Goal: Task Accomplishment & Management: Complete application form

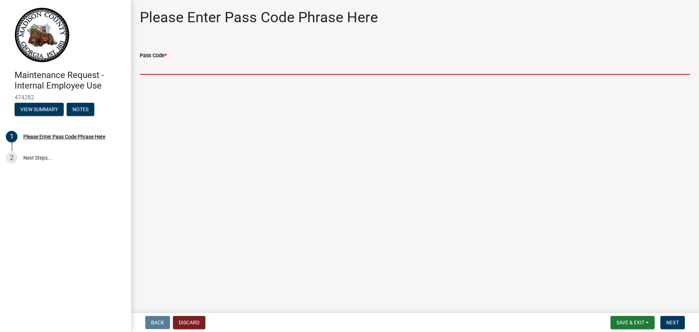
click at [156, 66] on input "Pass Code *" at bounding box center [415, 67] width 550 height 15
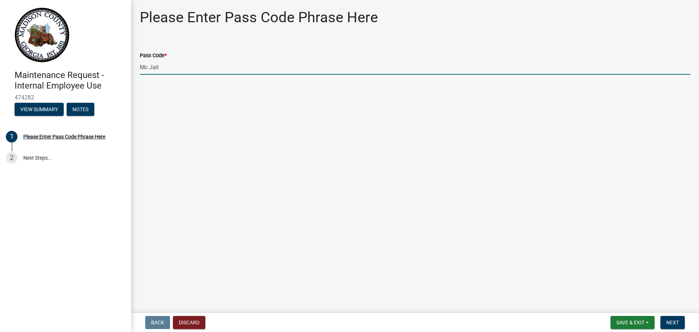
click at [193, 110] on main "Please Enter Pass Code Phrase Here Pass Code * Mc Jail" at bounding box center [415, 155] width 568 height 310
drag, startPoint x: 175, startPoint y: 67, endPoint x: 115, endPoint y: 76, distance: 61.4
click at [115, 76] on div "Maintenance Request - Internal Employee Use 474282 View Summary Notes 1 Please …" at bounding box center [349, 166] width 699 height 332
drag, startPoint x: 191, startPoint y: 68, endPoint x: 118, endPoint y: 74, distance: 73.3
click at [118, 73] on div "Maintenance Request - Internal Employee Use 474282 View Summary Notes 1 Please …" at bounding box center [349, 166] width 699 height 332
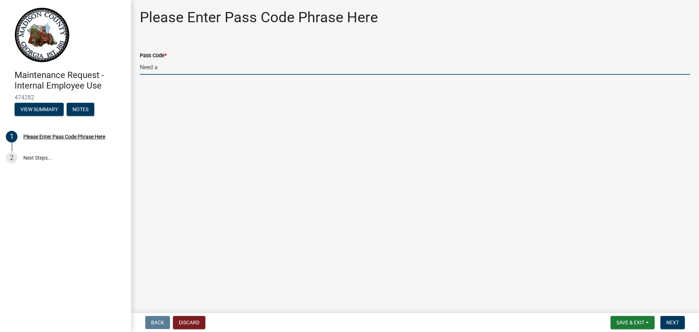
paste input "bgmr2025."
type input "bgmr2025"
click at [670, 322] on span "Next" at bounding box center [672, 322] width 13 height 6
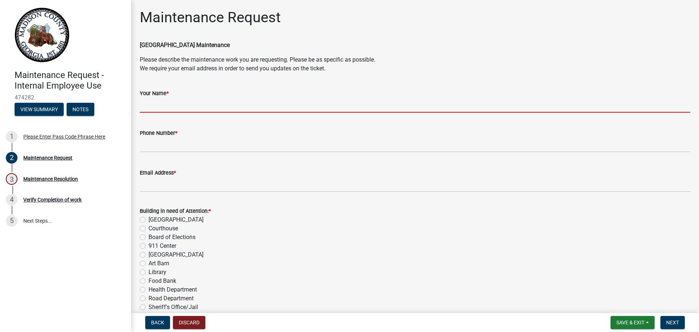
click at [157, 104] on input "Your Name *" at bounding box center [415, 105] width 550 height 15
type input "[PERSON_NAME]"
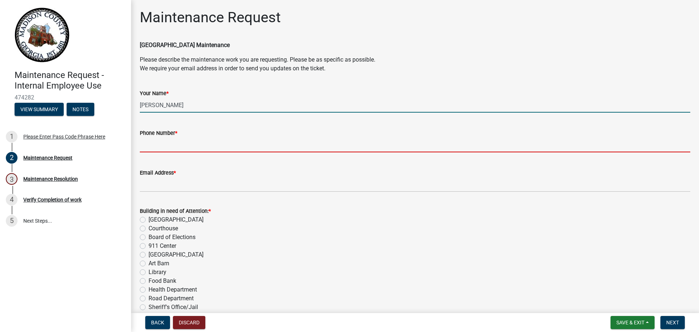
type input "7067956202"
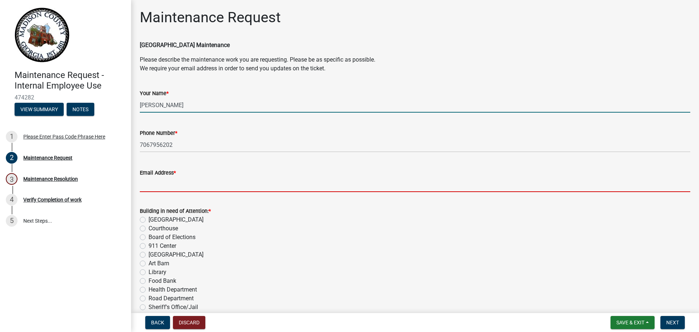
type input "[EMAIL_ADDRESS][DOMAIN_NAME]"
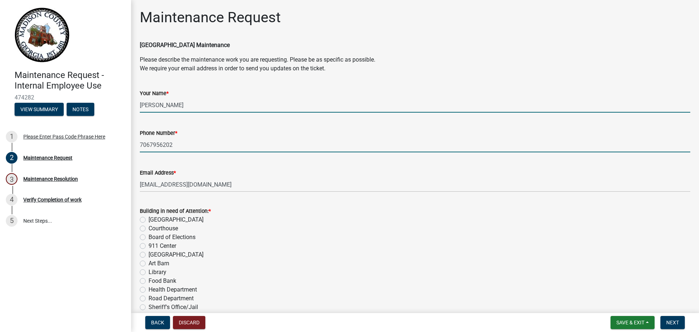
click at [174, 146] on input "7067956202" at bounding box center [415, 144] width 550 height 15
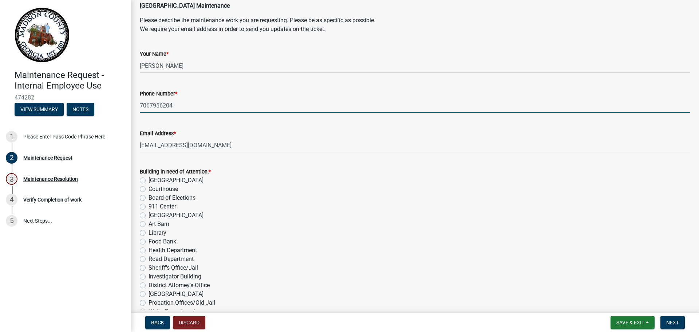
scroll to position [73, 0]
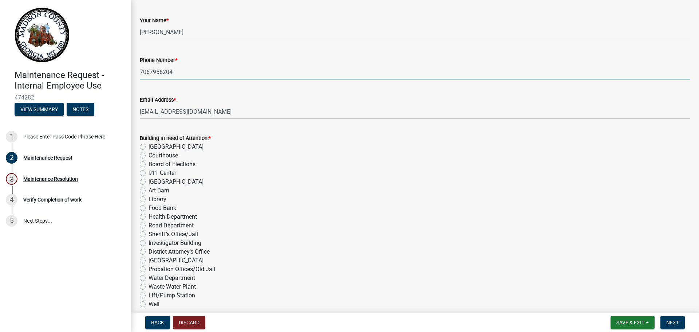
type input "7067956204"
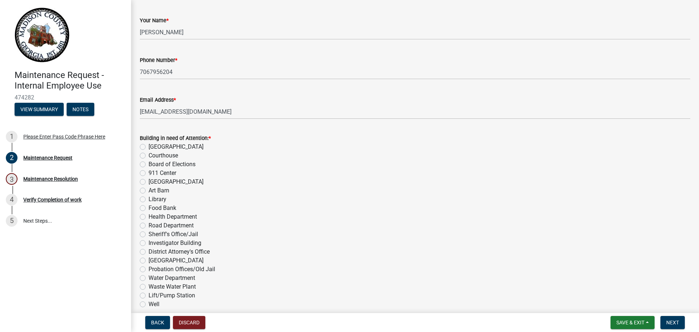
click at [149, 242] on label "Investigator Building" at bounding box center [175, 242] width 53 height 9
click at [149, 242] on input "Investigator Building" at bounding box center [151, 240] width 5 height 5
radio input "true"
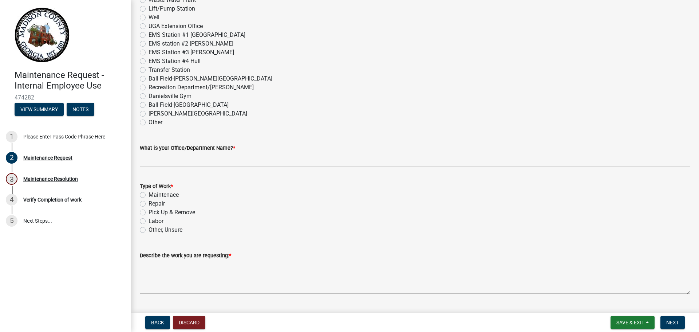
scroll to position [364, 0]
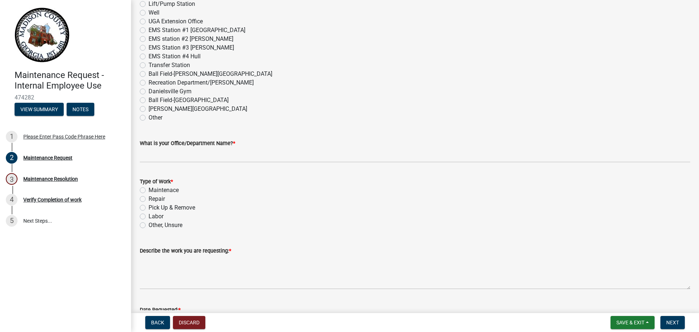
drag, startPoint x: 142, startPoint y: 197, endPoint x: 177, endPoint y: 195, distance: 35.0
click at [149, 197] on label "Repair" at bounding box center [157, 198] width 16 height 9
click at [149, 197] on input "Repair" at bounding box center [151, 196] width 5 height 5
radio input "true"
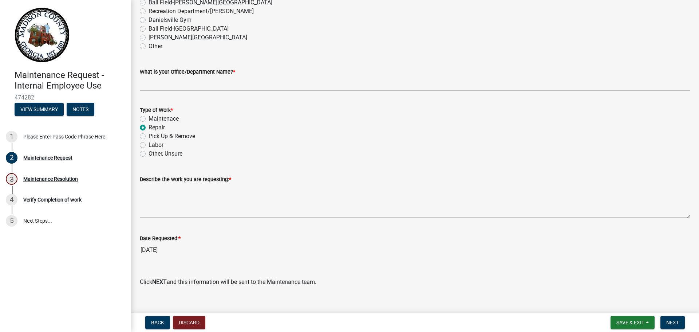
scroll to position [437, 0]
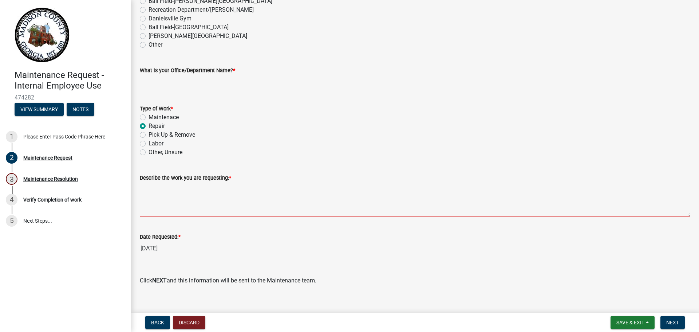
click at [172, 211] on textarea "Describe the work you are requesting: *" at bounding box center [415, 199] width 550 height 34
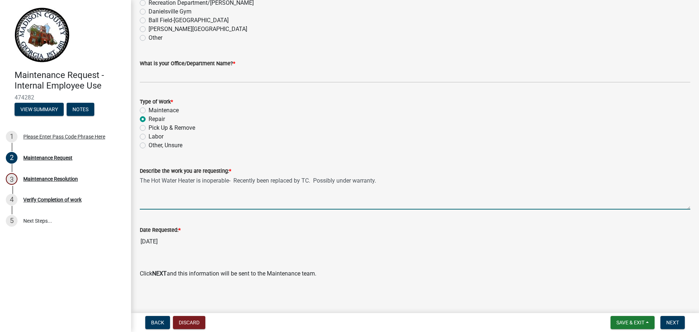
scroll to position [446, 0]
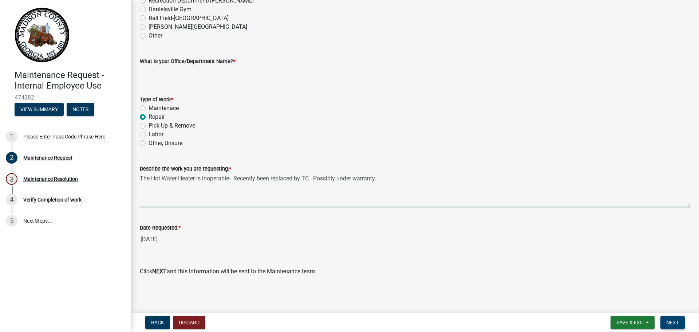
type textarea "The Hot Water Heater is inoperable- Recently been replaced by TC. Possibly unde…"
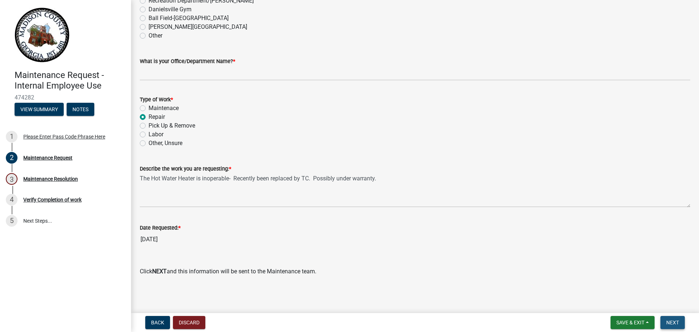
click at [668, 322] on span "Next" at bounding box center [672, 322] width 13 height 6
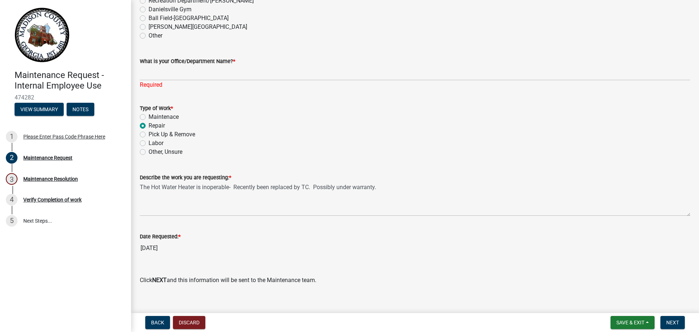
drag, startPoint x: 170, startPoint y: 247, endPoint x: 179, endPoint y: 248, distance: 9.1
click at [175, 247] on input "[DATE]" at bounding box center [415, 248] width 550 height 15
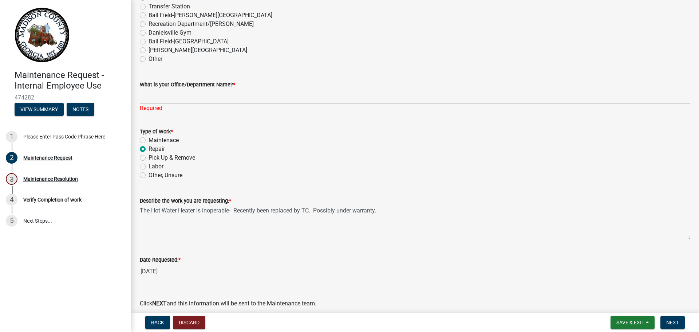
scroll to position [409, 0]
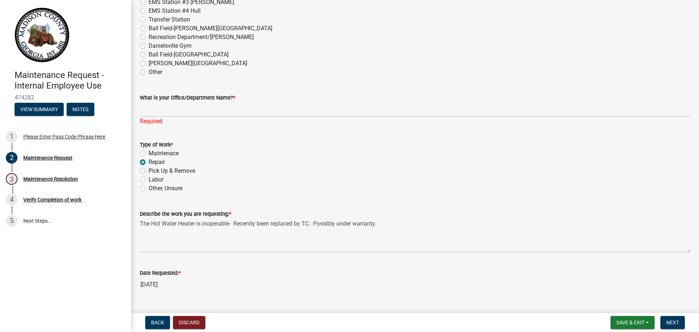
click at [175, 282] on input "[DATE]" at bounding box center [415, 284] width 550 height 15
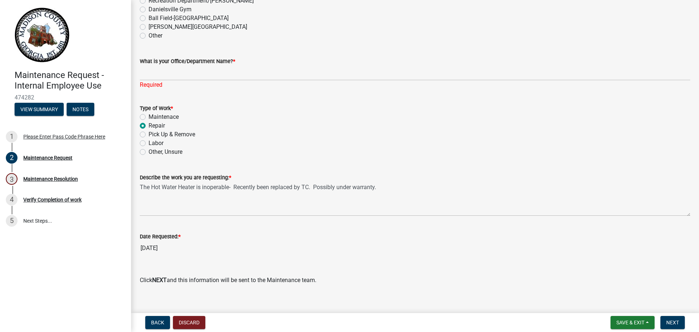
click at [155, 250] on input "[DATE]" at bounding box center [415, 248] width 550 height 15
click at [672, 322] on span "Next" at bounding box center [672, 322] width 13 height 6
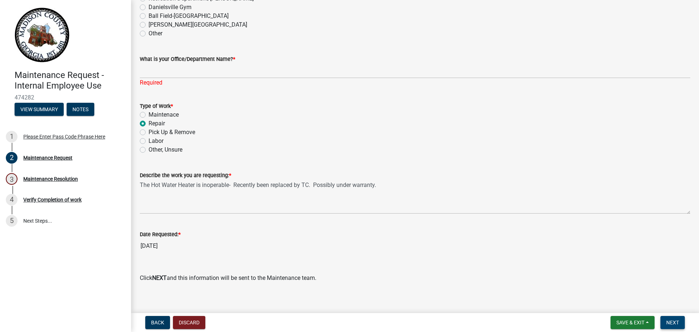
scroll to position [455, 0]
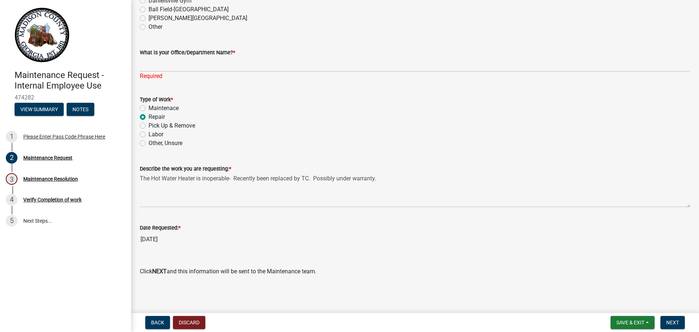
click at [155, 241] on input "[DATE]" at bounding box center [415, 239] width 550 height 15
click at [158, 238] on input "[DATE]" at bounding box center [415, 239] width 550 height 15
click at [626, 321] on span "Save & Exit" at bounding box center [630, 322] width 28 height 6
click at [673, 322] on span "Next" at bounding box center [672, 322] width 13 height 6
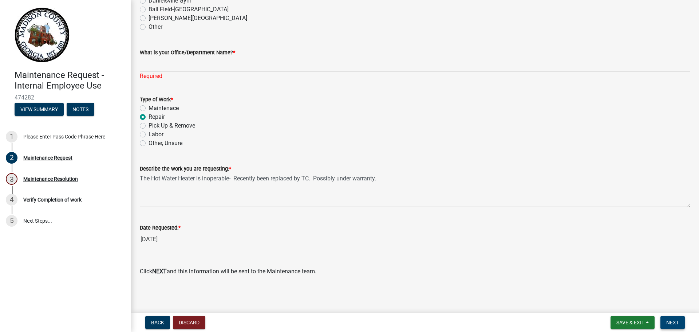
click at [673, 322] on span "Next" at bounding box center [672, 322] width 13 height 6
click at [154, 320] on span "Back" at bounding box center [157, 322] width 13 height 6
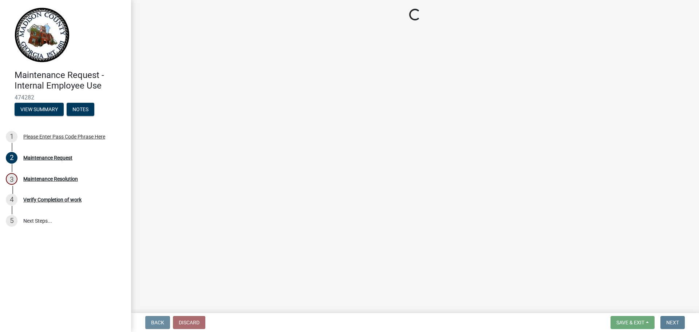
scroll to position [0, 0]
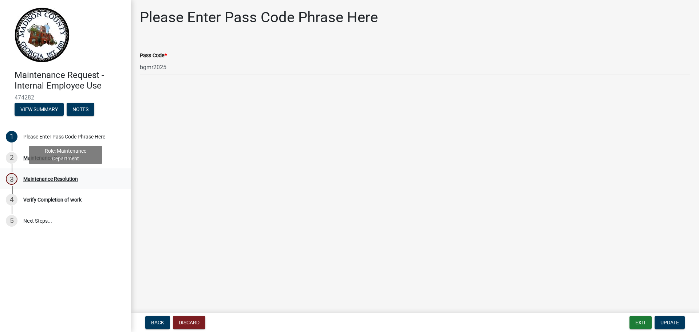
click at [47, 180] on div "Maintenance Resolution" at bounding box center [50, 178] width 55 height 5
click at [188, 122] on main "Please Enter Pass Code Phrase Here Pass Code * bgmr2025" at bounding box center [415, 155] width 568 height 310
click at [33, 110] on button "View Summary" at bounding box center [39, 109] width 49 height 13
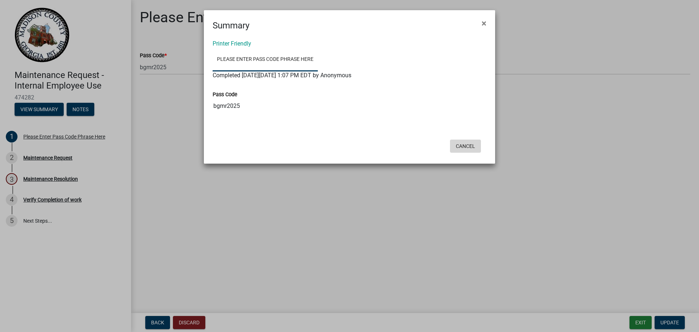
click at [469, 144] on button "Cancel" at bounding box center [465, 145] width 31 height 13
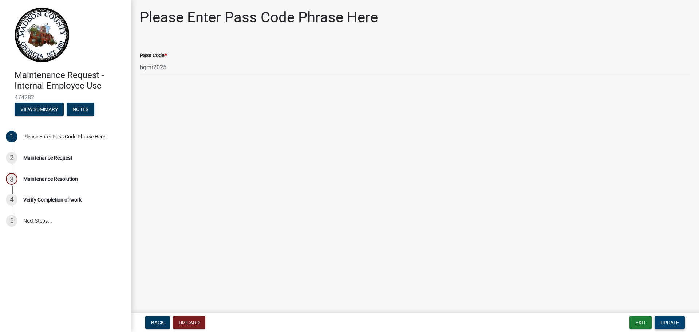
click at [670, 323] on span "Update" at bounding box center [669, 322] width 19 height 6
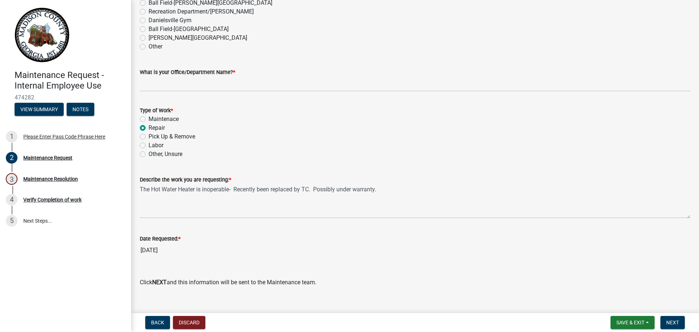
scroll to position [446, 0]
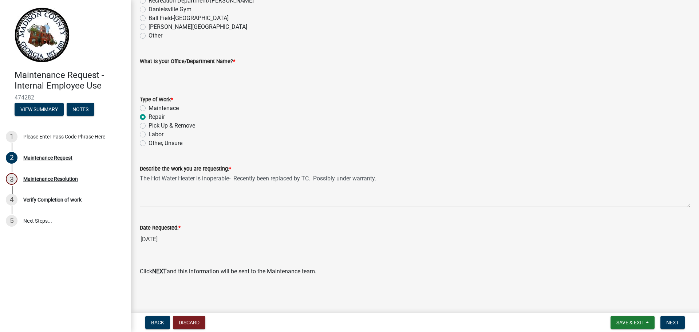
click at [158, 241] on input "[DATE]" at bounding box center [415, 239] width 550 height 15
click at [152, 239] on input "[DATE]" at bounding box center [415, 239] width 550 height 15
click at [177, 241] on input "[DATE]" at bounding box center [415, 239] width 550 height 15
click at [175, 239] on input "[DATE]" at bounding box center [415, 239] width 550 height 15
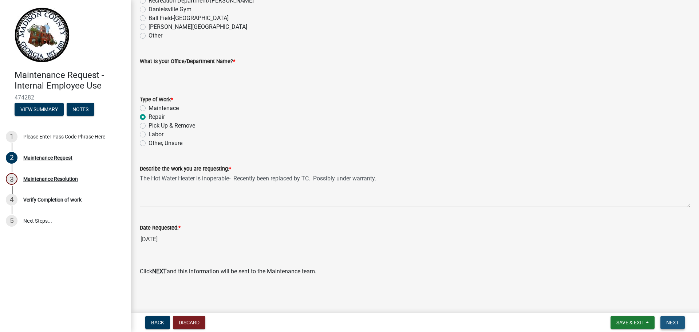
click at [674, 322] on span "Next" at bounding box center [672, 322] width 13 height 6
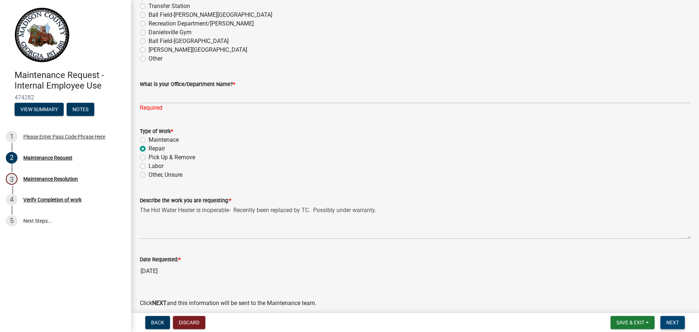
scroll to position [300, 0]
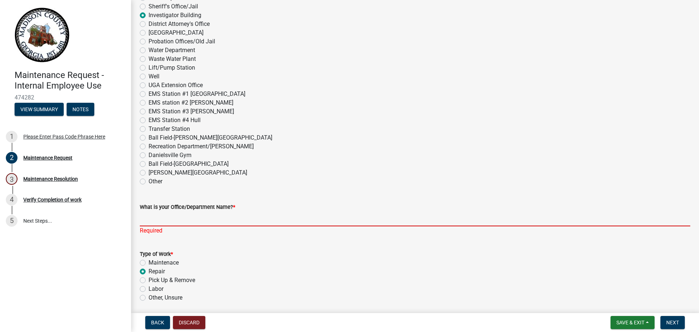
click at [168, 220] on input "What is your Office/Department Name? *" at bounding box center [415, 218] width 550 height 15
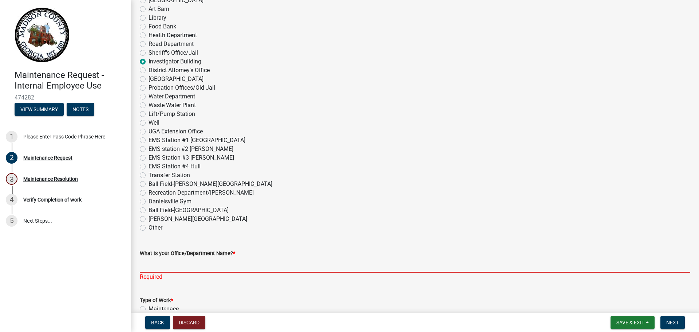
scroll to position [337, 0]
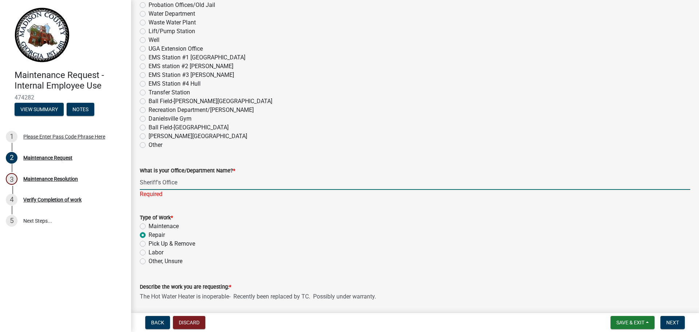
type input "Sheriff's Office"
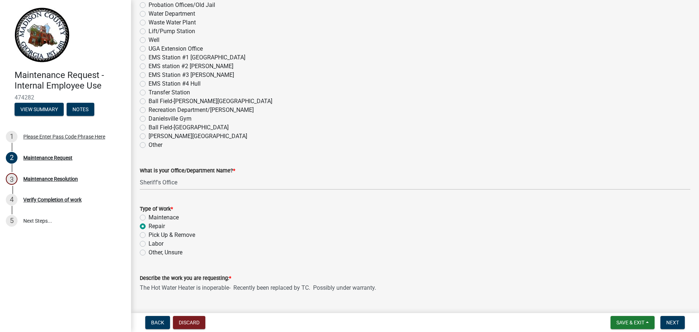
click at [238, 205] on form "Type of Work * Maintenace Repair Pick Up & Remove Labor Other, Unsure" at bounding box center [415, 225] width 550 height 61
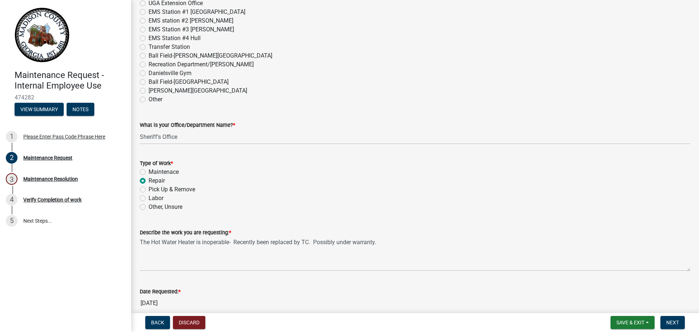
scroll to position [446, 0]
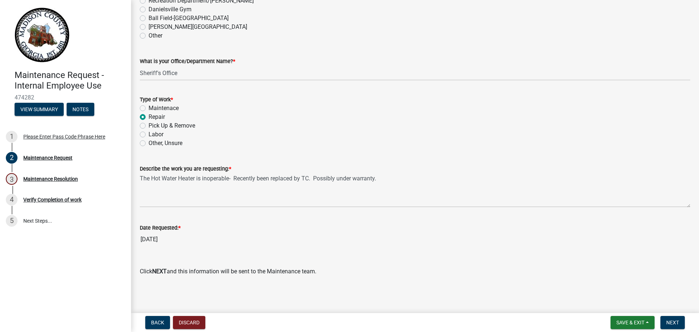
click at [171, 244] on input "[DATE]" at bounding box center [415, 239] width 550 height 15
click at [156, 242] on input "[DATE]" at bounding box center [415, 239] width 550 height 15
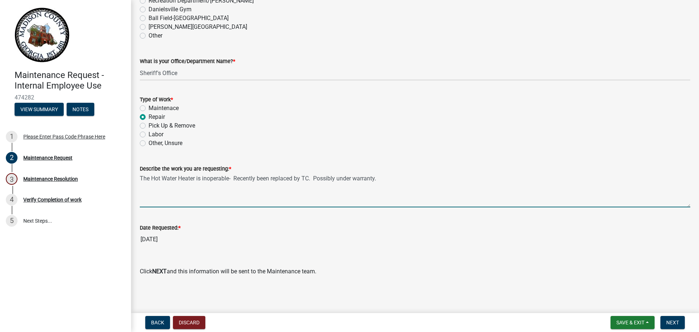
drag, startPoint x: 229, startPoint y: 194, endPoint x: 250, endPoint y: 191, distance: 22.1
click at [231, 194] on textarea "The Hot Water Heater is inoperable- Recently been replaced by TC. Possibly unde…" at bounding box center [415, 190] width 550 height 34
click at [672, 320] on span "Next" at bounding box center [672, 322] width 13 height 6
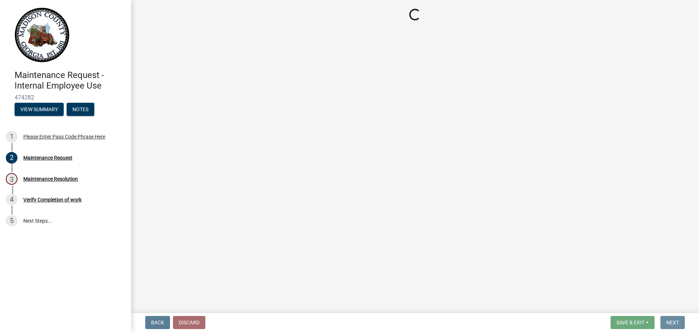
scroll to position [0, 0]
